Goal: Information Seeking & Learning: Learn about a topic

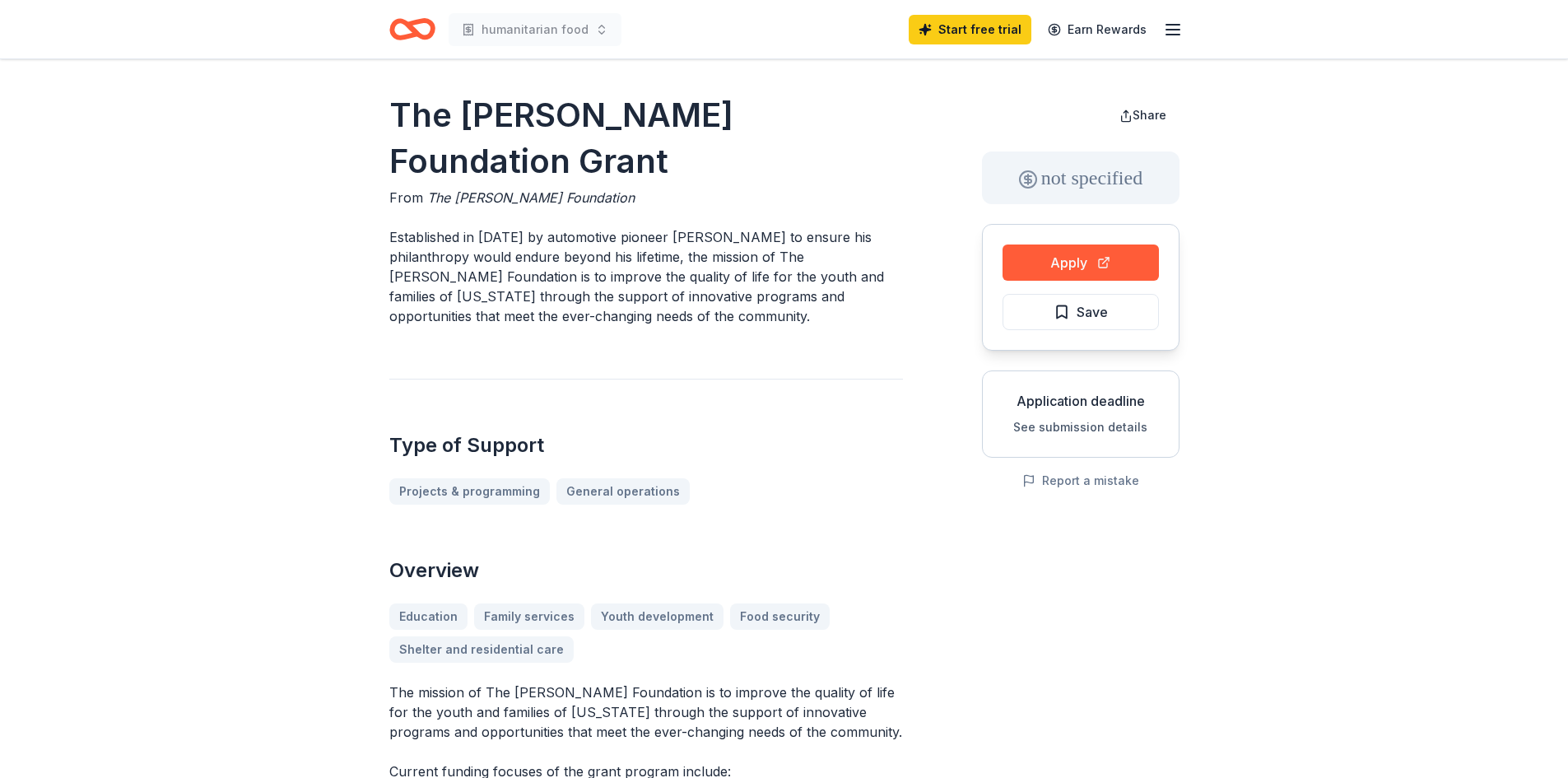
drag, startPoint x: 759, startPoint y: 277, endPoint x: 1187, endPoint y: 358, distance: 435.6
click at [1136, 306] on button "Save" at bounding box center [1081, 312] width 156 height 36
drag, startPoint x: 1579, startPoint y: 372, endPoint x: 1480, endPoint y: 126, distance: 265.2
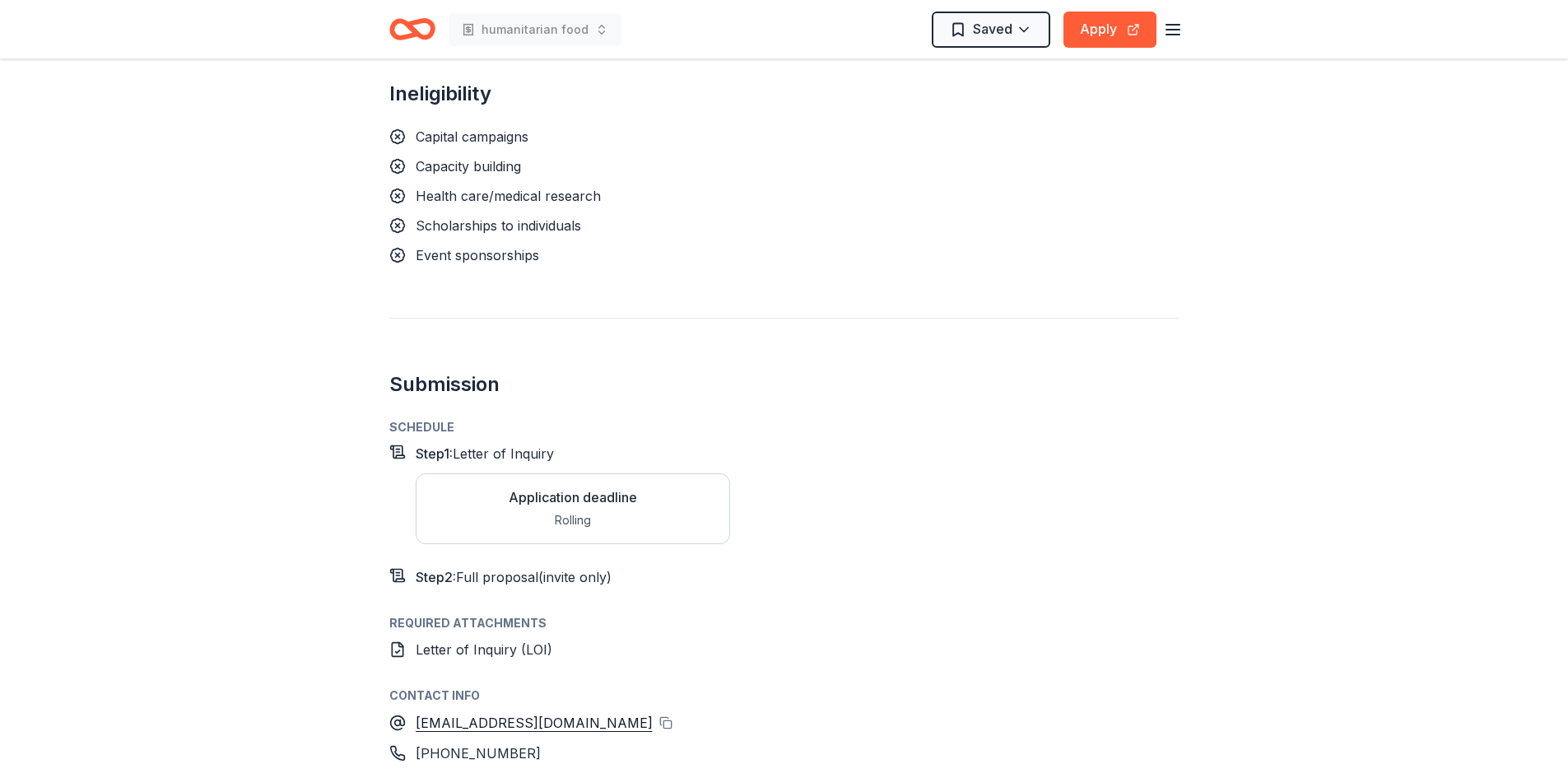
scroll to position [1532, 0]
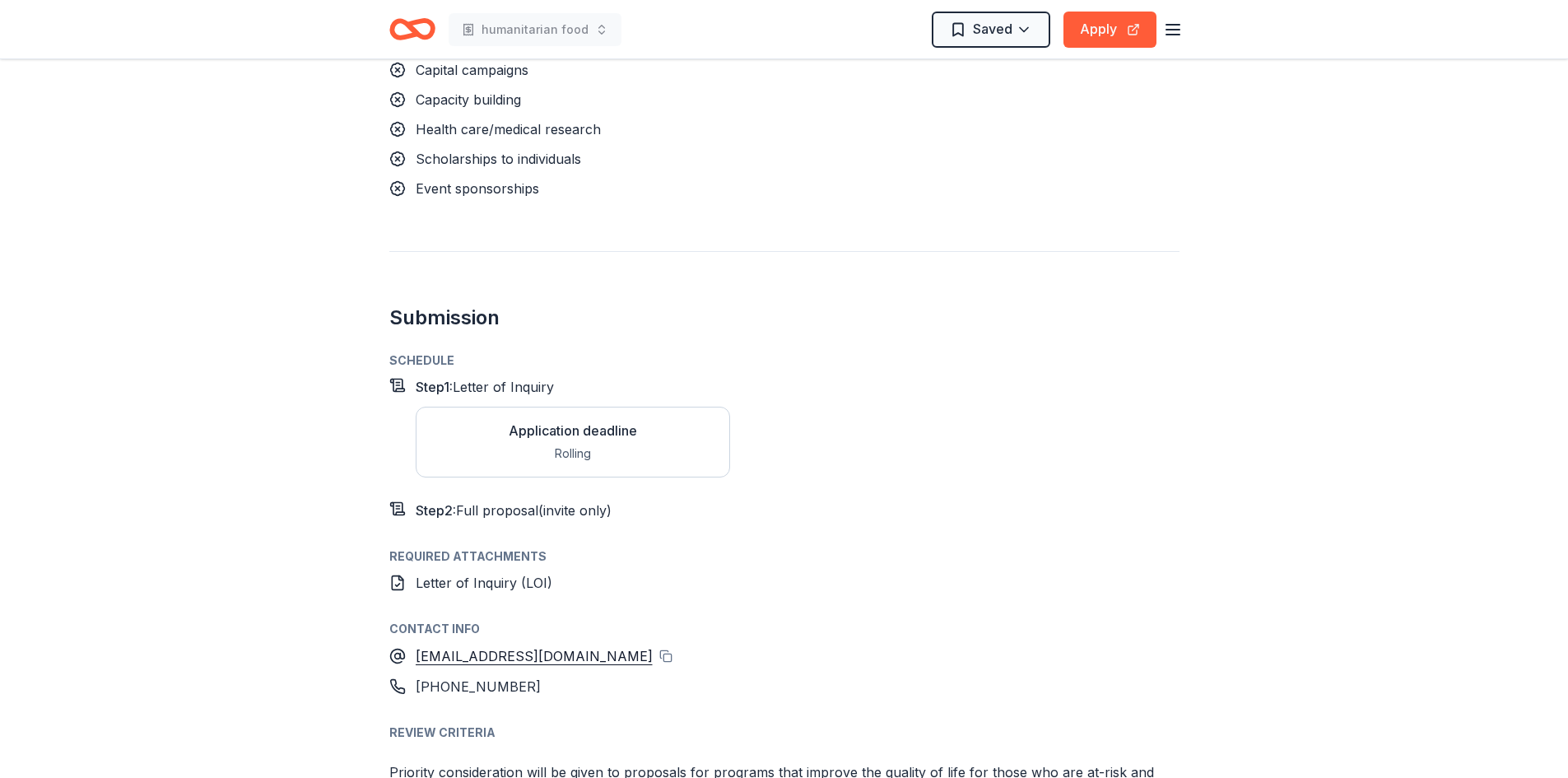
click at [588, 433] on div "Application deadline" at bounding box center [572, 430] width 129 height 20
drag, startPoint x: 1572, startPoint y: 405, endPoint x: 1083, endPoint y: 206, distance: 527.9
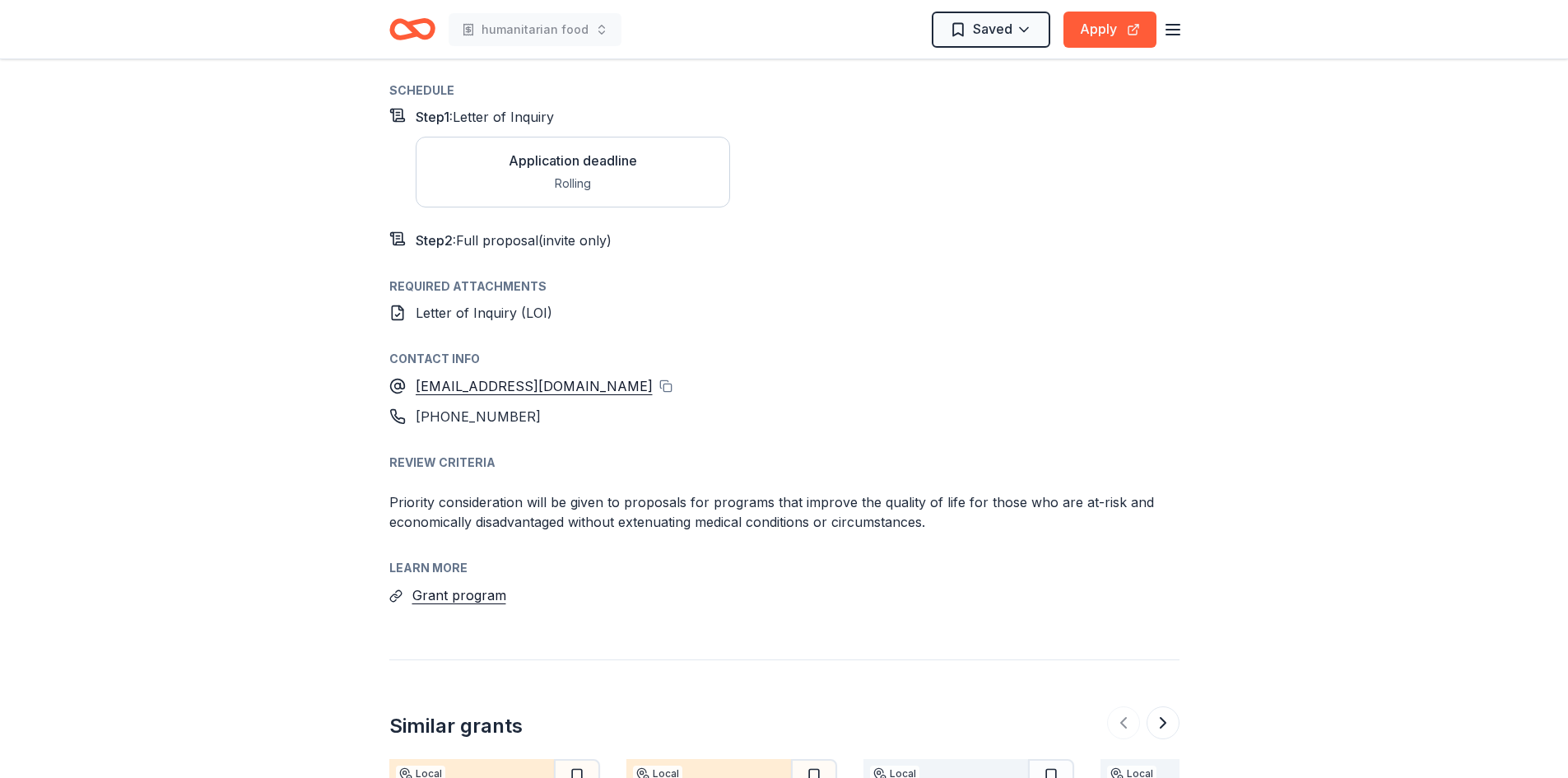
scroll to position [1795, 0]
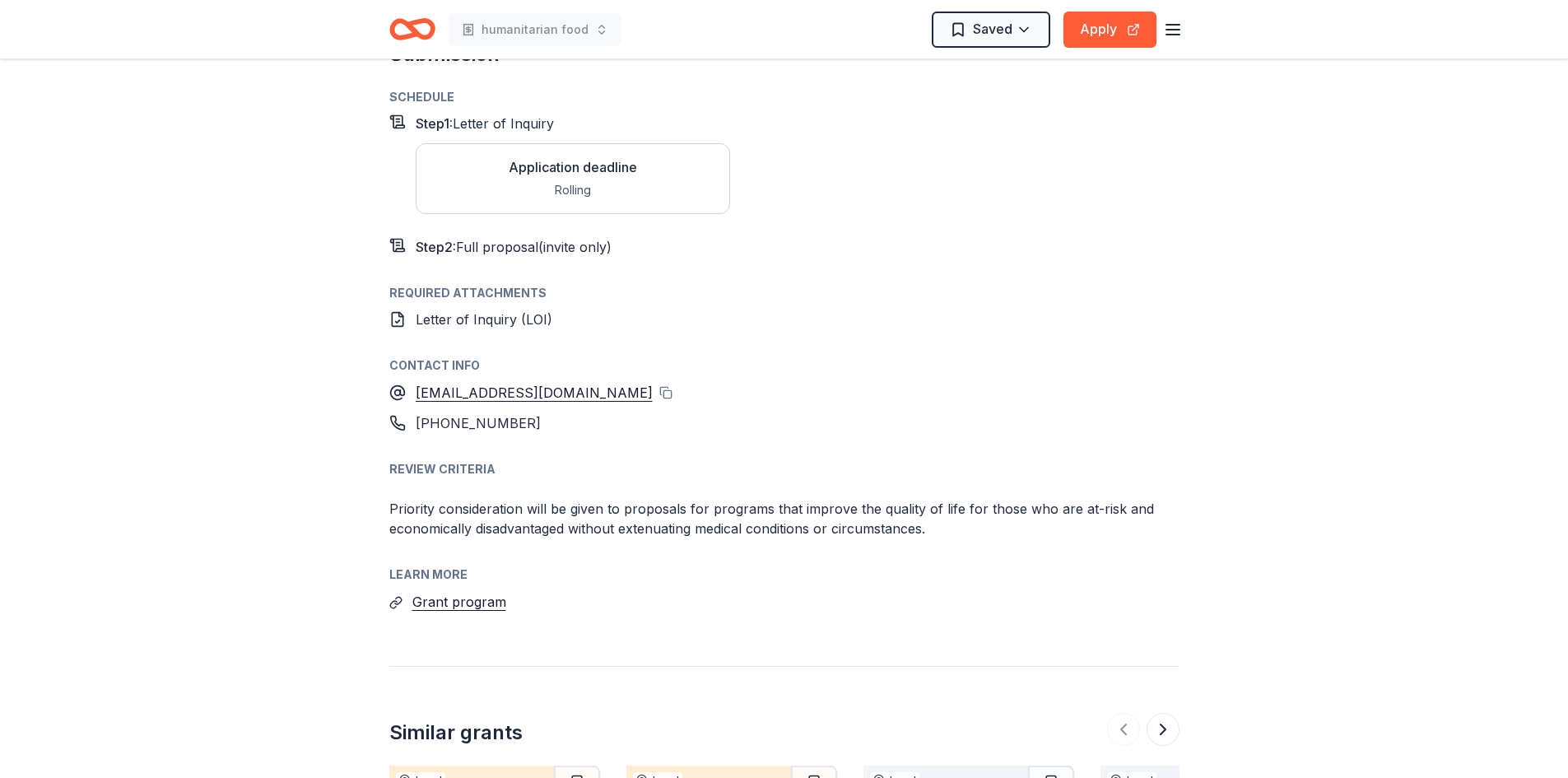
drag, startPoint x: 1561, startPoint y: 497, endPoint x: 1095, endPoint y: 334, distance: 493.7
click at [1095, 334] on div "Schedule Step 1 : Letter of Inquiry Application deadline Rolling Step 2 : Full …" at bounding box center [784, 350] width 791 height 526
click at [540, 191] on div "Rolling" at bounding box center [572, 190] width 129 height 20
click at [566, 181] on div "Rolling" at bounding box center [572, 190] width 129 height 20
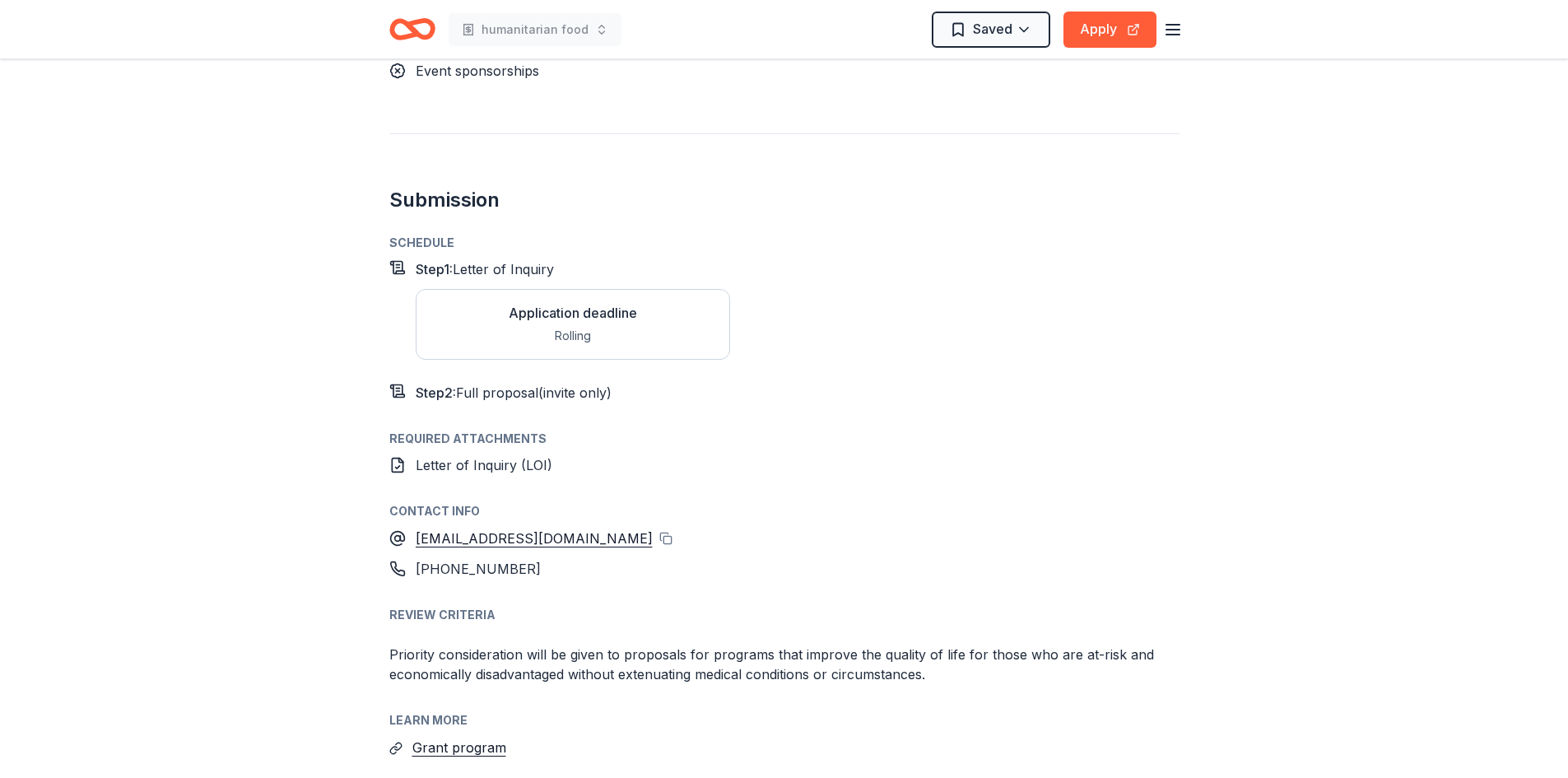
scroll to position [1676, 0]
